Goal: Navigation & Orientation: Find specific page/section

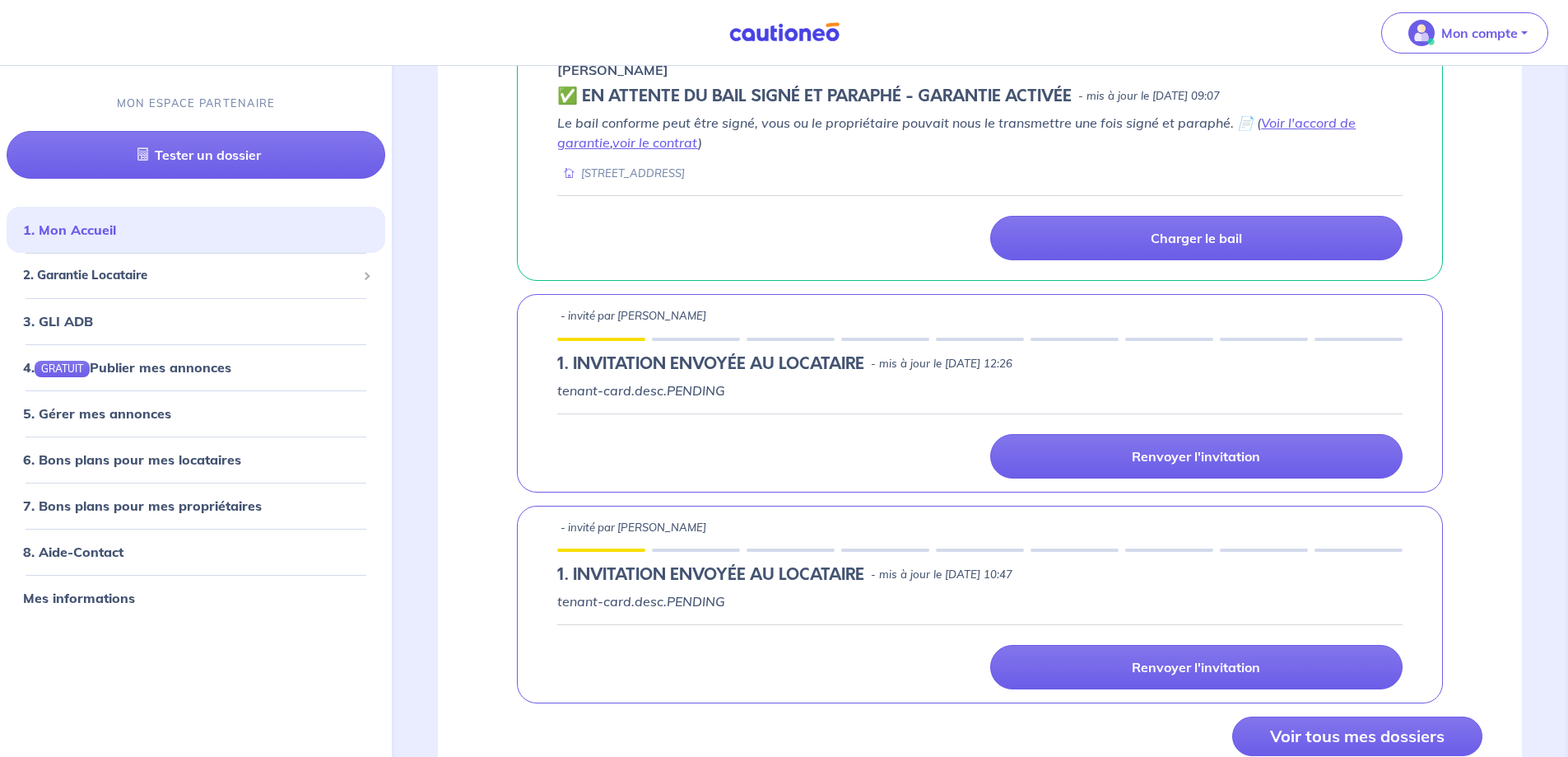
scroll to position [826, 0]
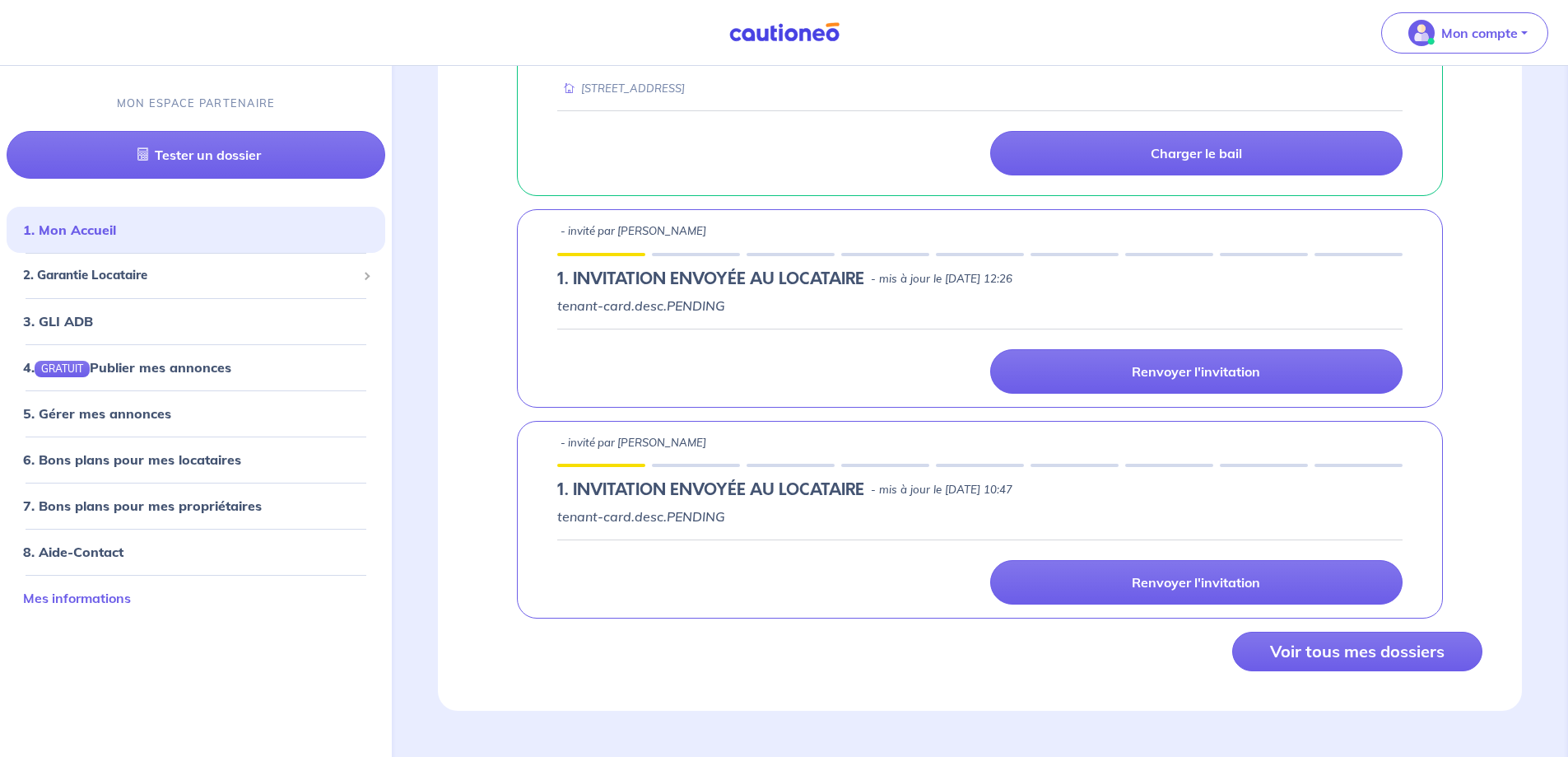
click at [111, 595] on link "Mes informations" at bounding box center [76, 598] width 108 height 16
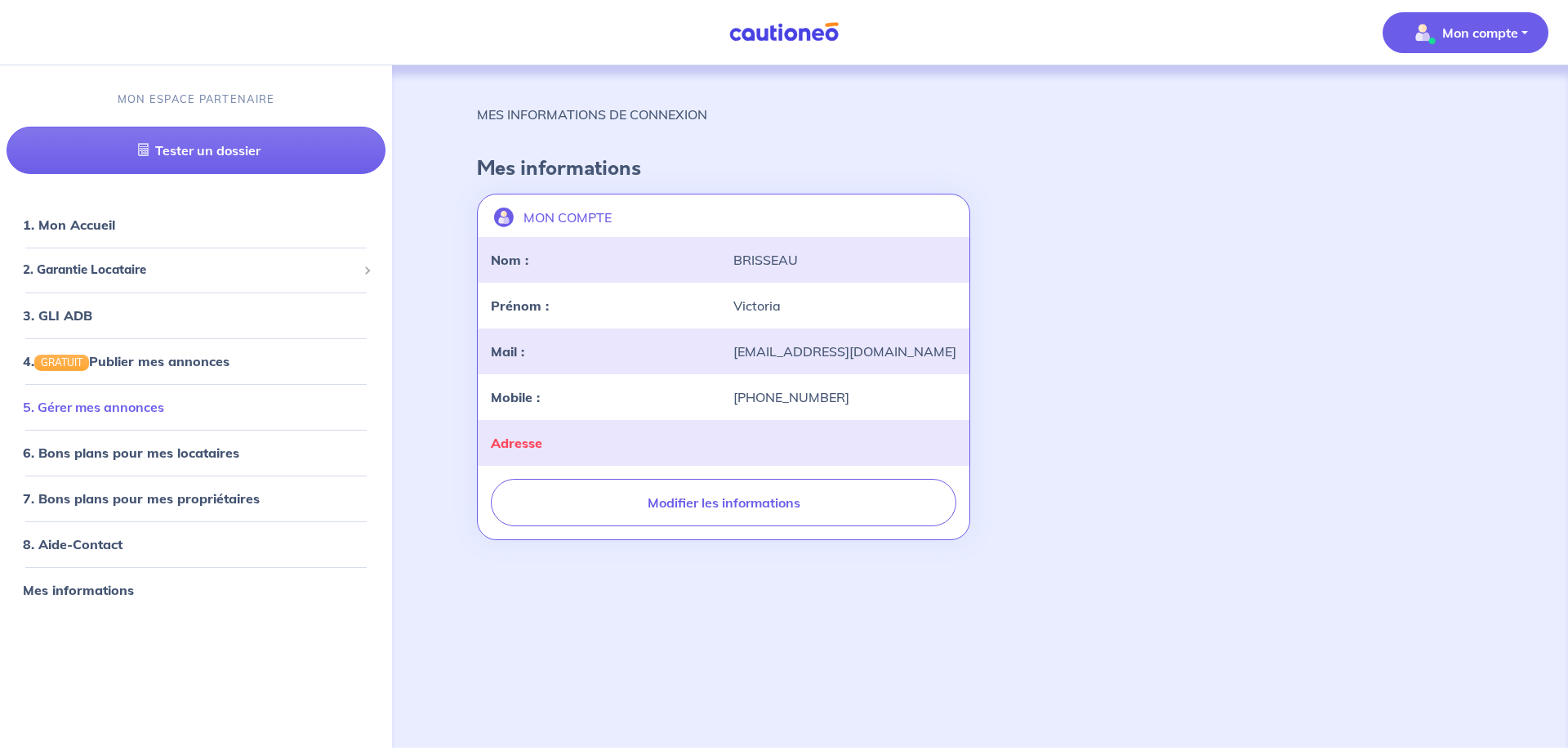
click at [137, 402] on link "5. Gérer mes annonces" at bounding box center [93, 407] width 141 height 16
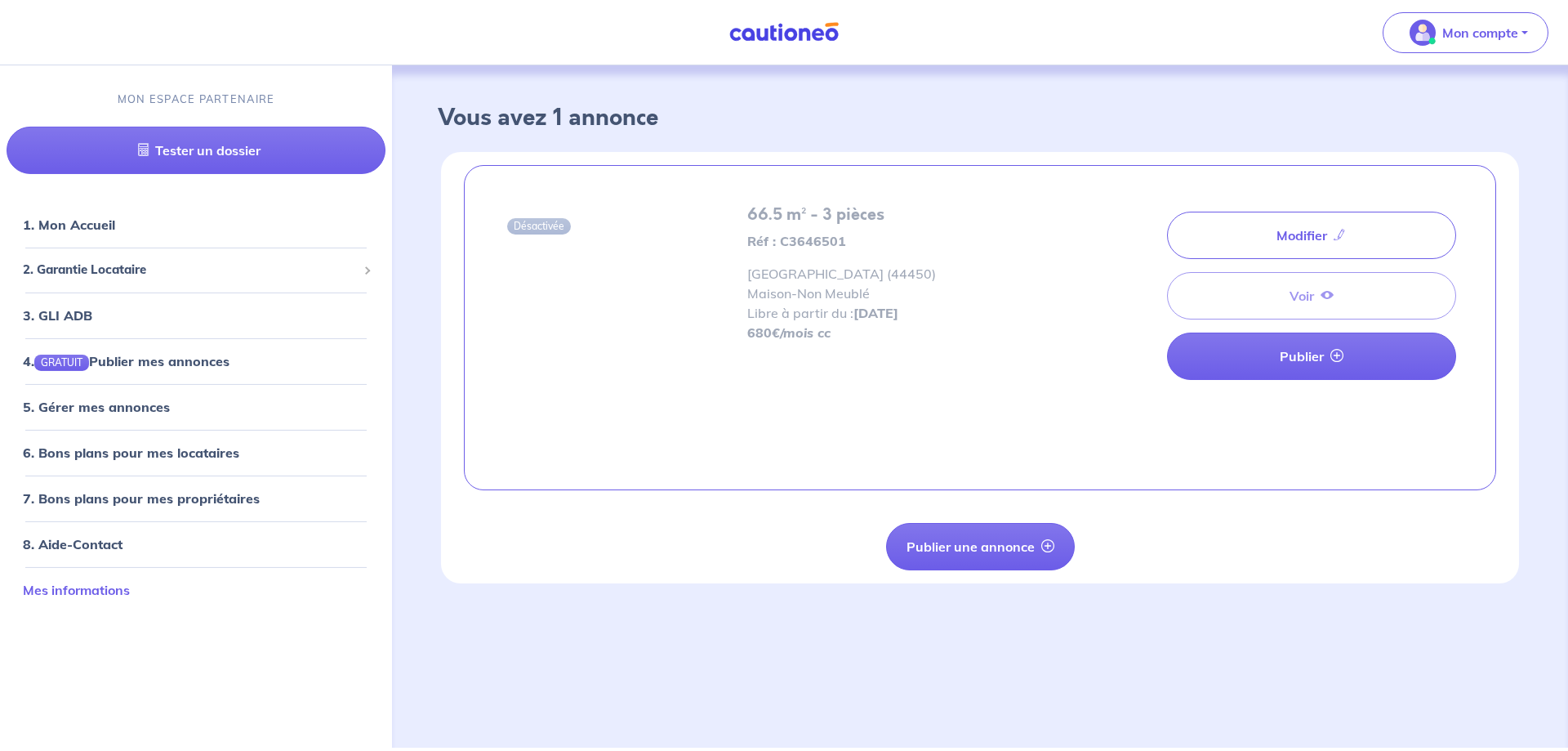
click at [80, 598] on link "Mes informations" at bounding box center [76, 590] width 107 height 16
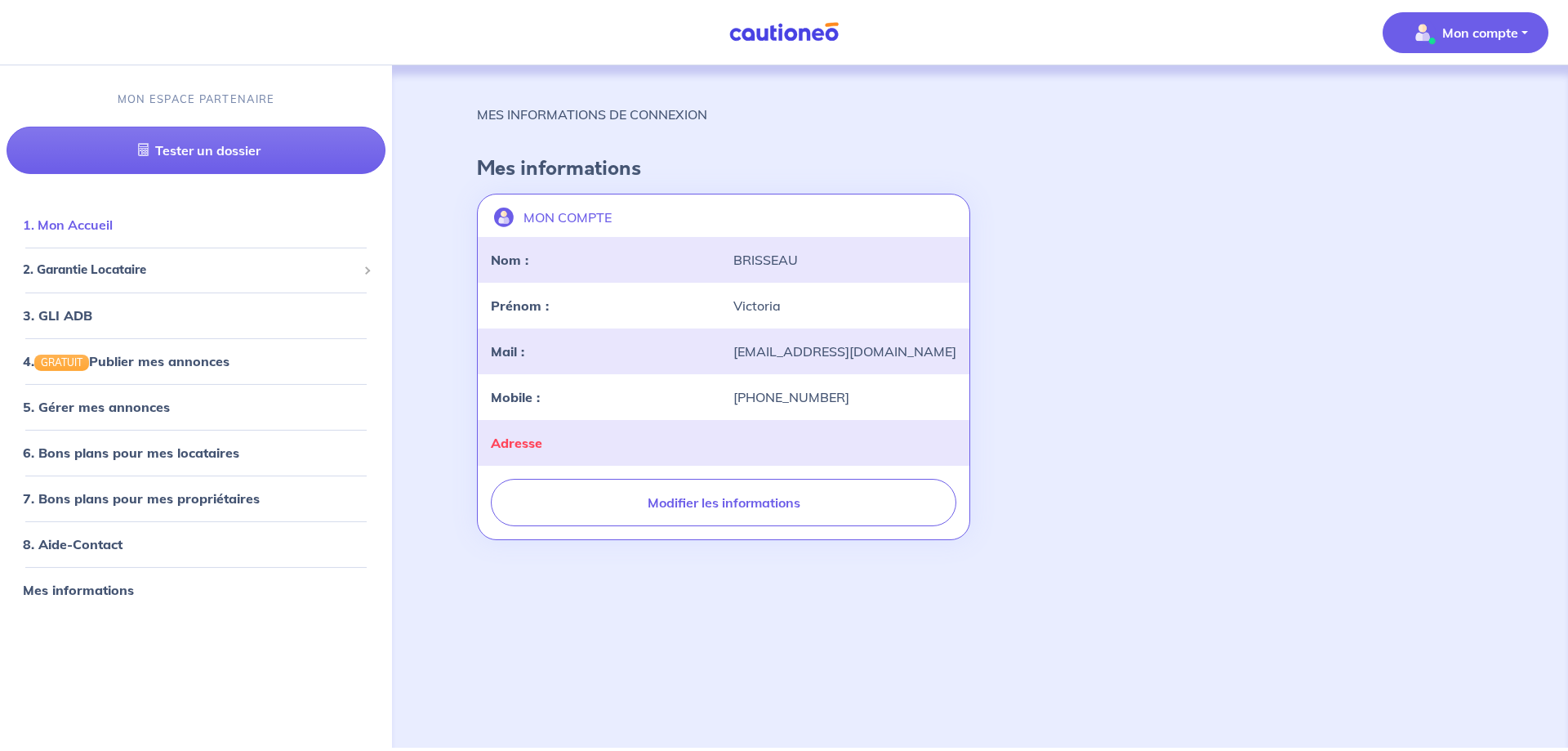
click at [86, 218] on link "1. Mon Accueil" at bounding box center [68, 224] width 90 height 16
